Goal: Information Seeking & Learning: Check status

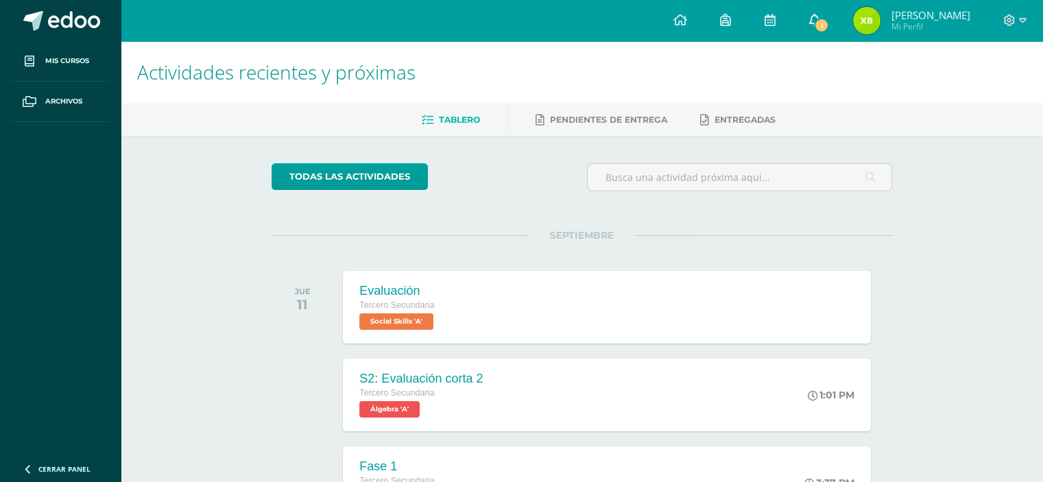
click at [821, 19] on link "1" at bounding box center [814, 20] width 44 height 41
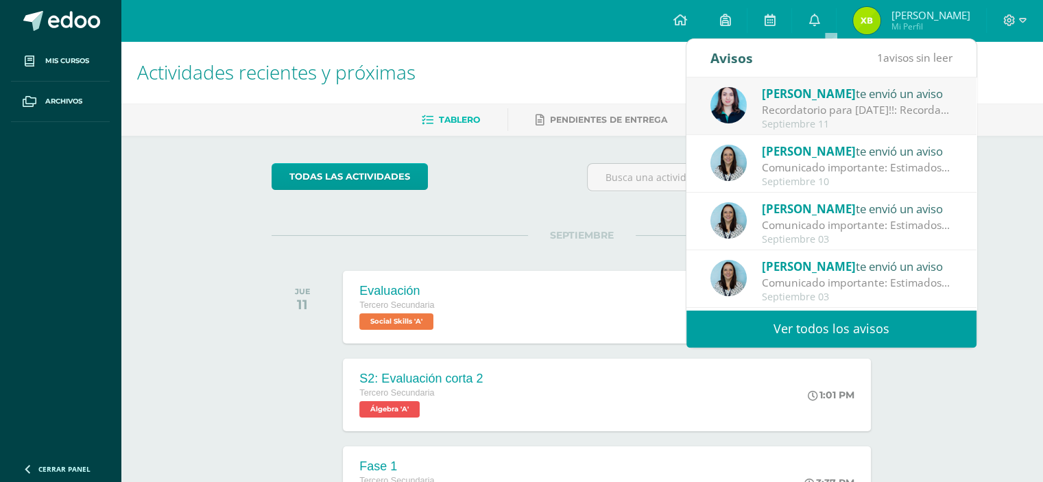
click at [881, 333] on link "Ver todos los avisos" at bounding box center [831, 329] width 290 height 38
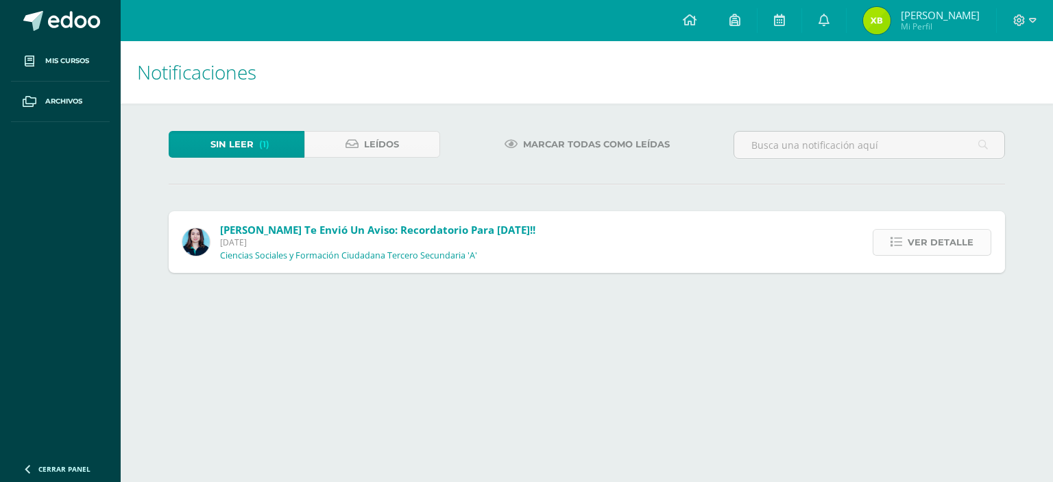
click at [931, 243] on span "Ver detalle" at bounding box center [941, 242] width 66 height 25
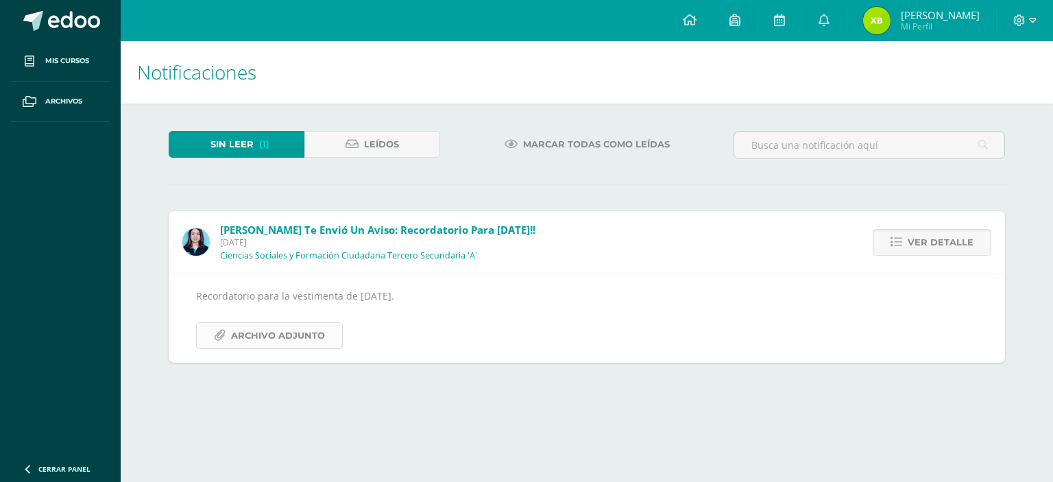
click at [314, 331] on span "Archivo Adjunto" at bounding box center [278, 335] width 94 height 25
click at [69, 11] on span at bounding box center [74, 21] width 52 height 21
